Goal: Information Seeking & Learning: Learn about a topic

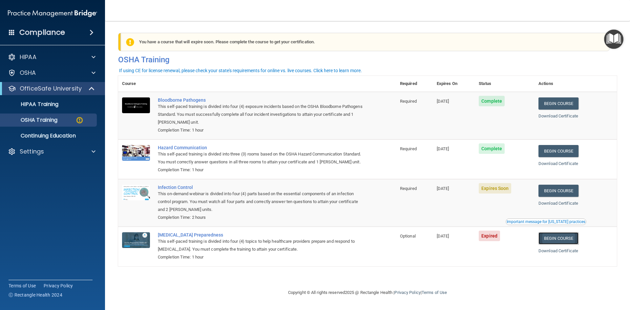
click at [554, 245] on link "Begin Course" at bounding box center [559, 238] width 40 height 12
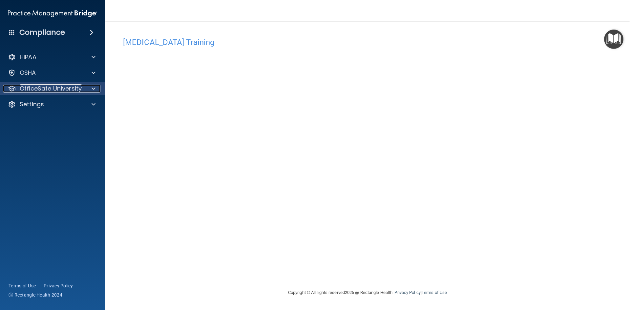
click at [82, 87] on div "OfficeSafe University" at bounding box center [43, 89] width 81 height 8
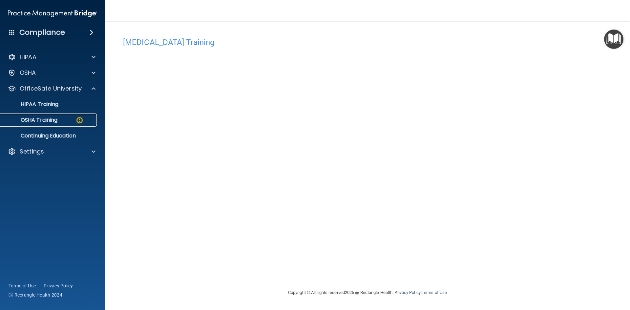
click at [73, 119] on div "OSHA Training" at bounding box center [49, 120] width 90 height 7
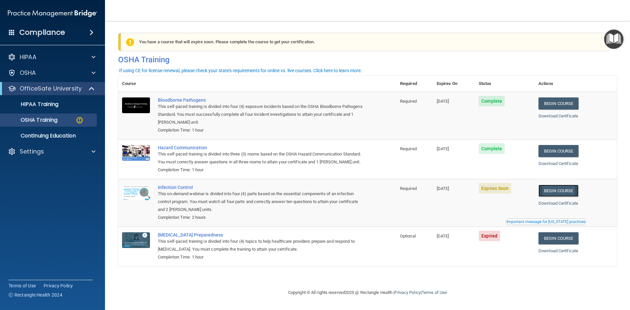
click at [563, 197] on link "Begin Course" at bounding box center [559, 191] width 40 height 12
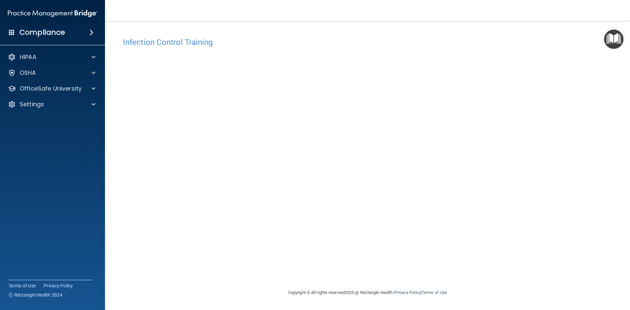
drag, startPoint x: 469, startPoint y: 247, endPoint x: 504, endPoint y: 194, distance: 63.7
click at [504, 194] on div "Infection Control Training This course doesn’t expire until 09/18/2025. Are you…" at bounding box center [367, 161] width 499 height 255
click at [91, 88] on div at bounding box center [92, 89] width 16 height 8
click at [55, 123] on p "OSHA Training" at bounding box center [30, 120] width 53 height 7
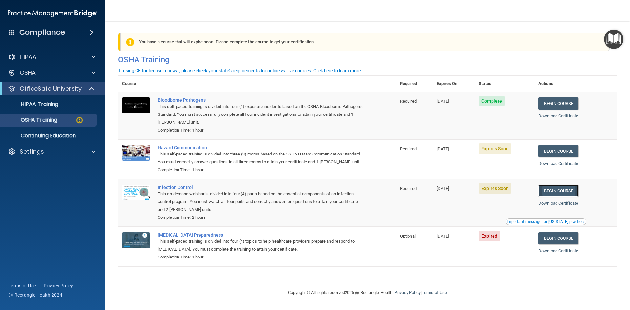
click at [557, 197] on link "Begin Course" at bounding box center [559, 191] width 40 height 12
